Goal: Task Accomplishment & Management: Complete application form

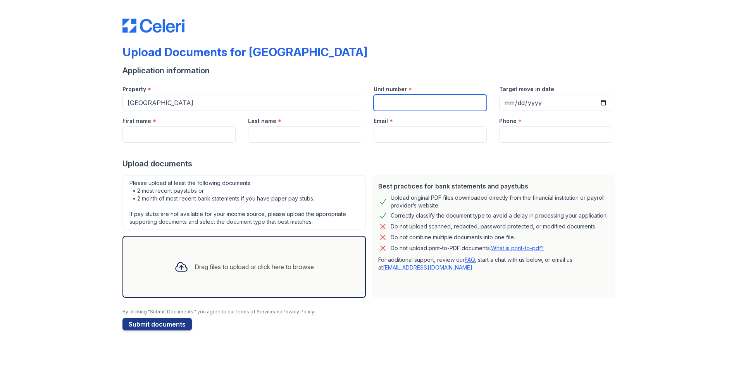
click at [411, 99] on input "Unit number" at bounding box center [430, 103] width 113 height 16
type input "6"
type input "368"
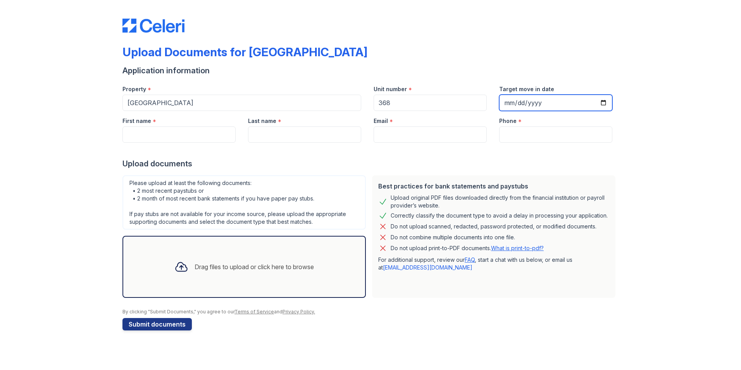
click at [604, 102] on input "Target move in date" at bounding box center [555, 103] width 113 height 16
type input "[DATE]"
click at [198, 133] on input "First name" at bounding box center [179, 134] width 113 height 16
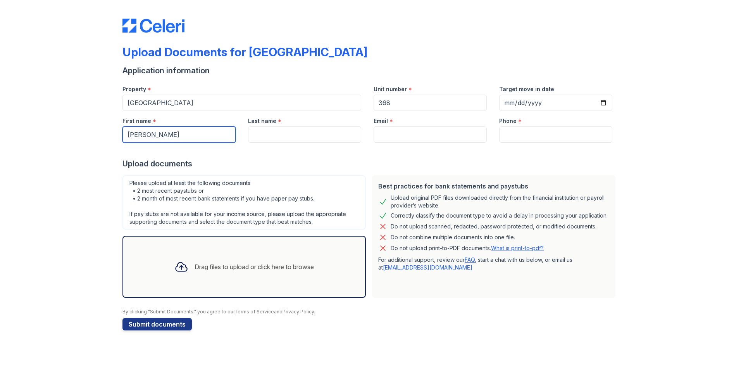
type input "[PERSON_NAME]"
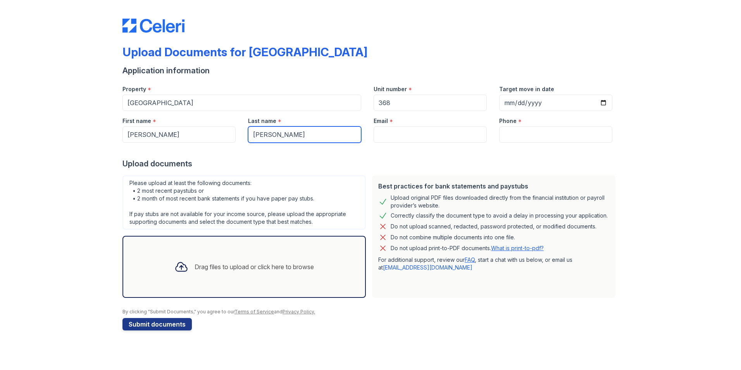
type input "[PERSON_NAME]"
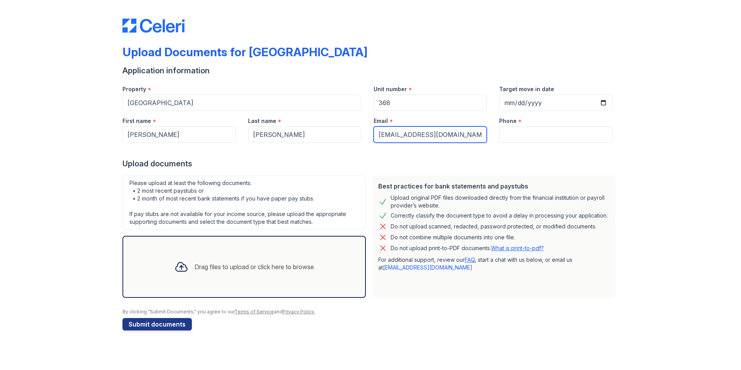
type input "[EMAIL_ADDRESS][DOMAIN_NAME]"
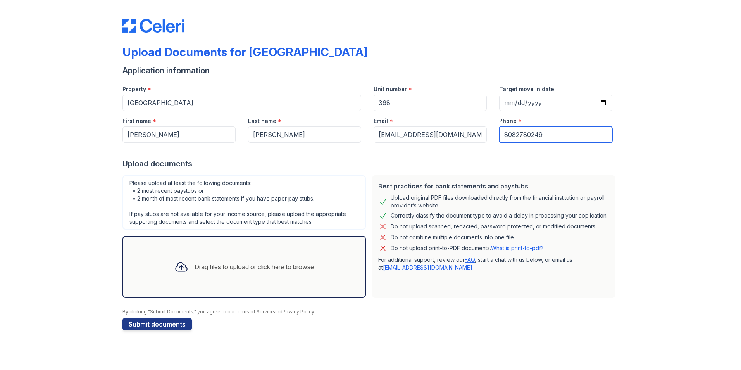
type input "8082780249"
click at [282, 174] on div "Please upload at least the following documents: • 2 most recent paystubs or • 2…" at bounding box center [244, 236] width 250 height 129
click at [268, 263] on div "Drag files to upload or click here to browse" at bounding box center [254, 266] width 119 height 9
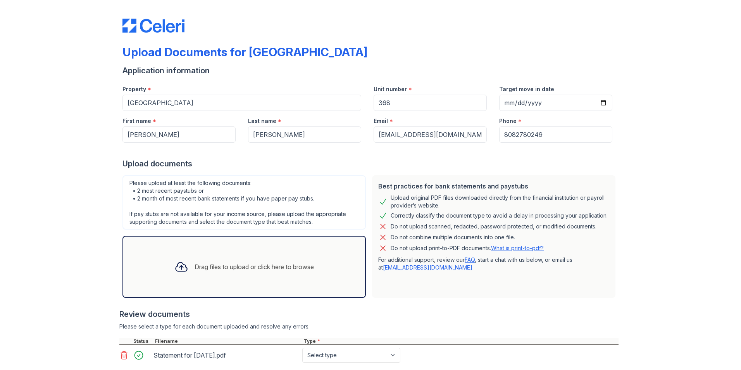
click at [259, 266] on div "Drag files to upload or click here to browse" at bounding box center [254, 266] width 119 height 9
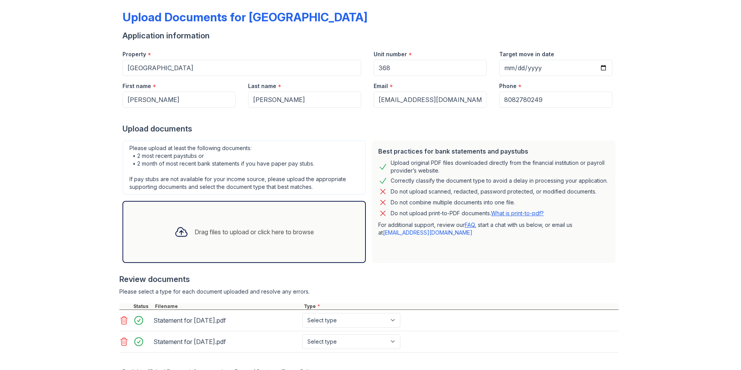
scroll to position [70, 0]
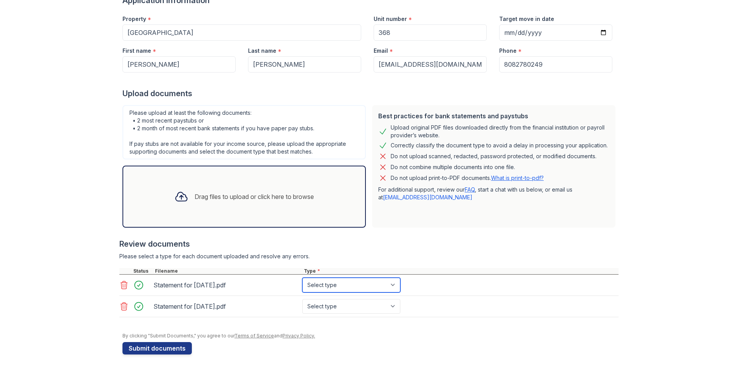
click at [340, 285] on select "Select type Paystub Bank Statement Offer Letter Tax Documents Benefit Award Let…" at bounding box center [351, 285] width 98 height 15
select select "paystub"
click at [302, 278] on select "Select type Paystub Bank Statement Offer Letter Tax Documents Benefit Award Let…" at bounding box center [351, 285] width 98 height 15
click at [335, 309] on select "Select type Paystub Bank Statement Offer Letter Tax Documents Benefit Award Let…" at bounding box center [351, 306] width 98 height 15
select select "paystub"
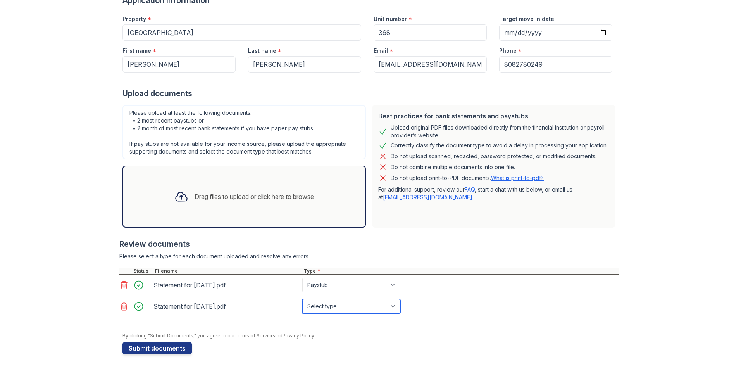
click at [302, 299] on select "Select type Paystub Bank Statement Offer Letter Tax Documents Benefit Award Let…" at bounding box center [351, 306] width 98 height 15
click at [392, 306] on select "Select type Paystub Bank Statement Offer Letter Tax Documents Benefit Award Let…" at bounding box center [351, 306] width 98 height 15
click at [519, 222] on div "Best practices for bank statements and paystubs Upload original PDF files downl…" at bounding box center [494, 166] width 244 height 123
